Goal: Task Accomplishment & Management: Complete application form

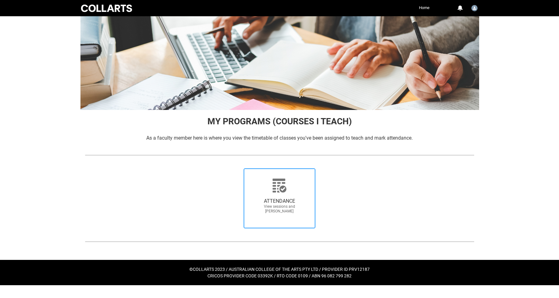
click at [281, 189] on icon at bounding box center [279, 185] width 15 height 15
click at [235, 168] on input "ATTENDANCE View sessions and [PERSON_NAME]" at bounding box center [234, 168] width 0 height 0
radio input "true"
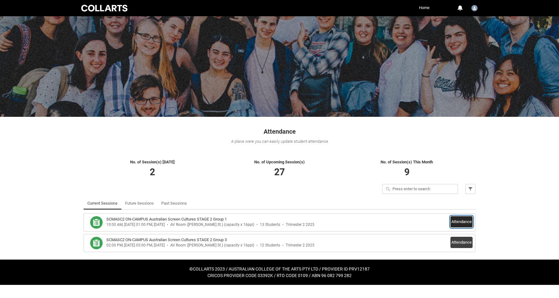
click at [461, 222] on button "Attendance" at bounding box center [462, 221] width 22 height 11
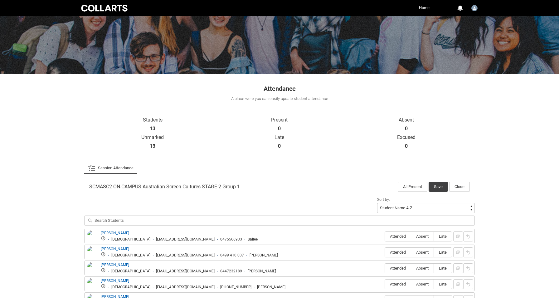
scroll to position [216, 0]
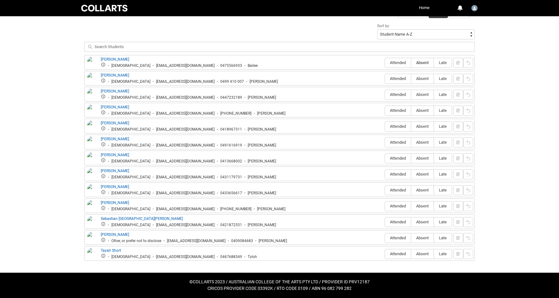
click at [426, 62] on span "Absent" at bounding box center [422, 62] width 22 height 5
click at [411, 62] on input "Absent" at bounding box center [411, 62] width 0 height 0
type lightning-radio-group "Absent"
radio input "true"
click at [404, 77] on span "Attended" at bounding box center [398, 78] width 26 height 5
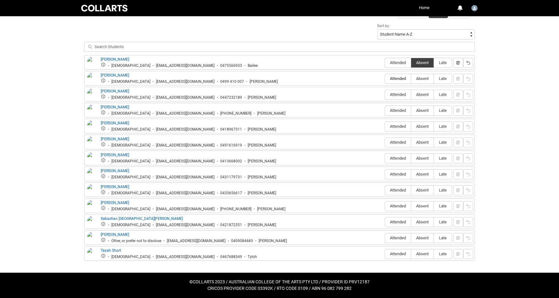
click at [385, 78] on input "Attended" at bounding box center [385, 78] width 0 height 0
type lightning-radio-group "Attended"
radio input "true"
click at [397, 93] on span "Attended" at bounding box center [398, 94] width 26 height 5
click at [385, 94] on input "Attended" at bounding box center [385, 94] width 0 height 0
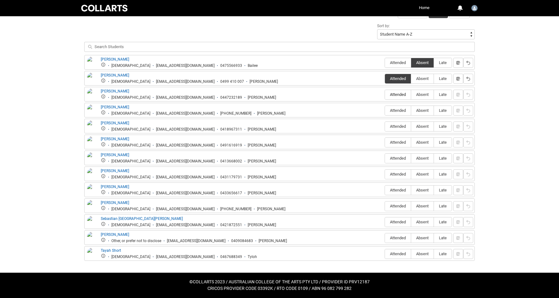
type lightning-radio-group "Attended"
radio input "true"
click at [395, 109] on span "Attended" at bounding box center [398, 110] width 26 height 5
click at [385, 110] on input "Attended" at bounding box center [385, 110] width 0 height 0
type lightning-radio-group "Attended"
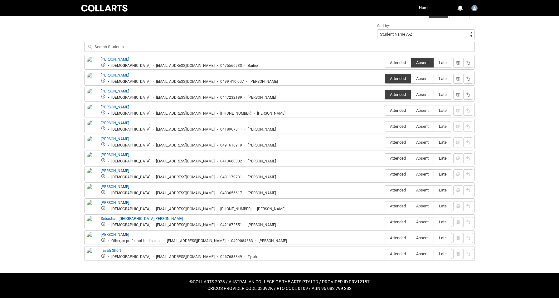
radio input "true"
click at [422, 127] on span "Absent" at bounding box center [422, 126] width 22 height 5
click at [411, 126] on input "Absent" at bounding box center [411, 126] width 0 height 0
type lightning-radio-group "Absent"
radio input "true"
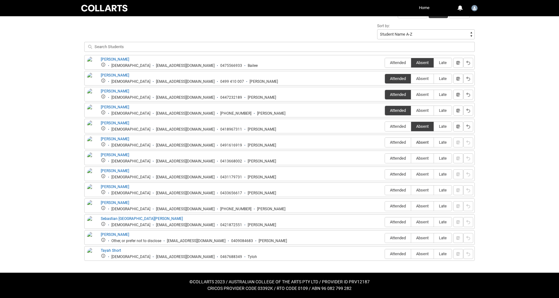
click at [424, 144] on span "Absent" at bounding box center [422, 142] width 22 height 5
click at [411, 142] on input "Absent" at bounding box center [411, 142] width 0 height 0
type lightning-radio-group "Absent"
radio input "true"
click at [397, 158] on span "Attended" at bounding box center [398, 158] width 26 height 5
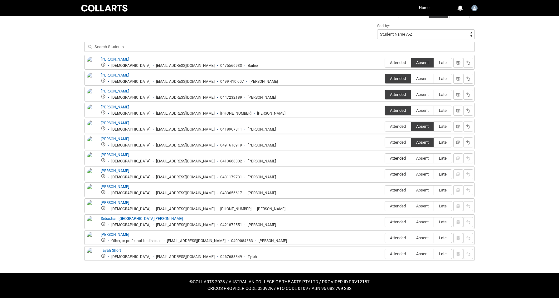
click at [385, 158] on input "Attended" at bounding box center [385, 158] width 0 height 0
type lightning-radio-group "Attended"
radio input "true"
click at [395, 173] on span "Attended" at bounding box center [398, 174] width 26 height 5
click at [385, 174] on input "Attended" at bounding box center [385, 174] width 0 height 0
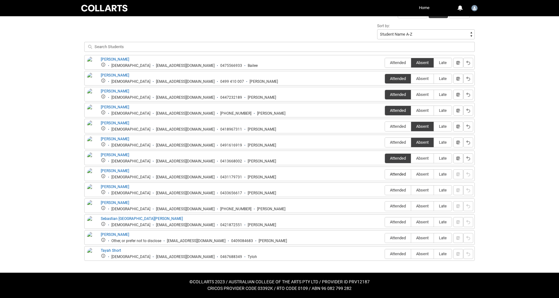
type lightning-radio-group "Attended"
radio input "true"
click at [395, 188] on span "Attended" at bounding box center [398, 190] width 26 height 5
click at [385, 190] on input "Attended" at bounding box center [385, 190] width 0 height 0
type lightning-radio-group "Attended"
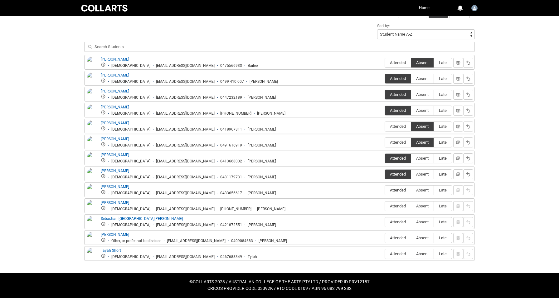
radio input "true"
click at [442, 206] on span "Late" at bounding box center [443, 205] width 18 height 5
click at [434, 206] on input "Late" at bounding box center [434, 206] width 0 height 0
type lightning-radio-group "Late"
radio input "true"
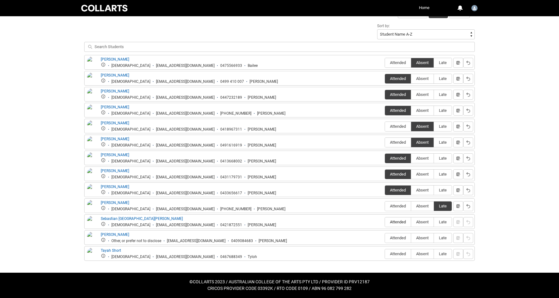
click at [394, 222] on span "Attended" at bounding box center [398, 221] width 26 height 5
click at [385, 222] on input "Attended" at bounding box center [385, 222] width 0 height 0
type lightning-radio-group "Attended"
radio input "true"
click at [395, 236] on span "Attended" at bounding box center [398, 237] width 26 height 5
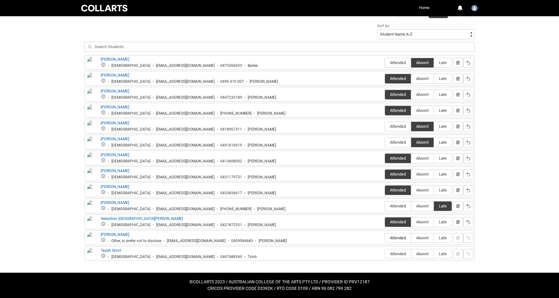
click at [385, 237] on input "Attended" at bounding box center [385, 237] width 0 height 0
type lightning-radio-group "Attended"
radio input "true"
click at [397, 253] on span "Attended" at bounding box center [398, 253] width 26 height 5
click at [385, 253] on input "Attended" at bounding box center [385, 253] width 0 height 0
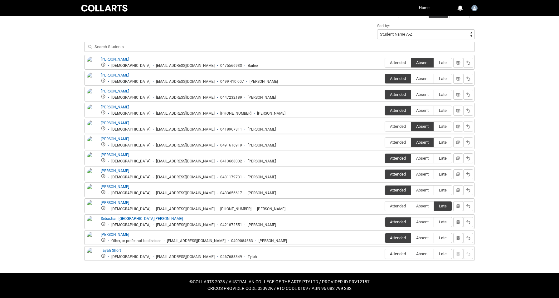
type lightning-radio-group "Attended"
radio input "true"
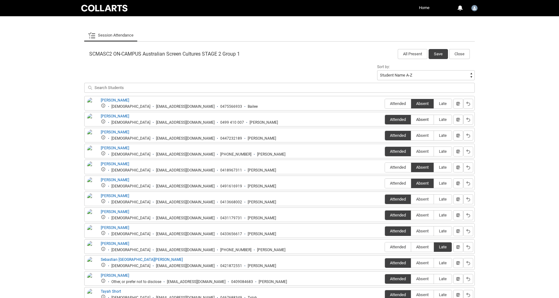
scroll to position [171, 0]
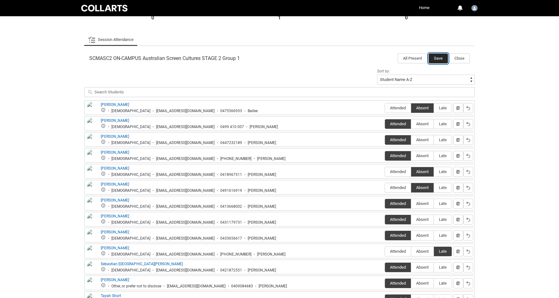
click at [437, 59] on button "Save" at bounding box center [438, 58] width 19 height 10
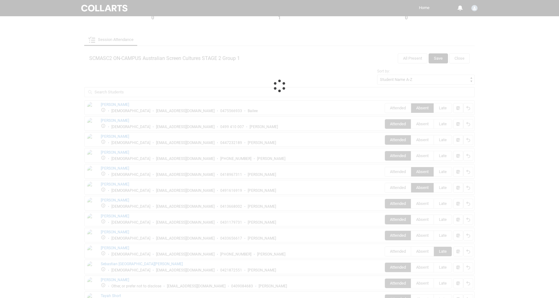
scroll to position [0, 0]
